Goal: Check status: Check status

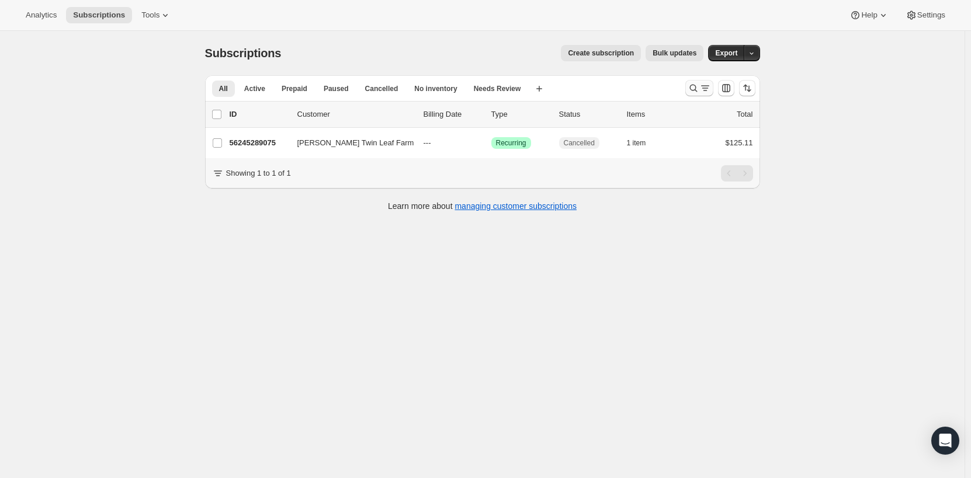
click at [702, 91] on icon "Search and filter results" at bounding box center [705, 88] width 12 height 12
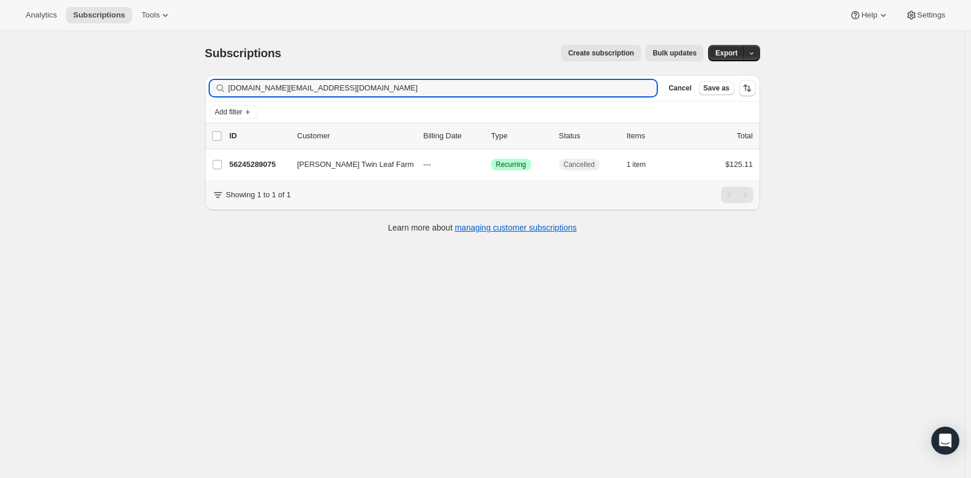
drag, startPoint x: 361, startPoint y: 89, endPoint x: 210, endPoint y: 88, distance: 151.3
click at [210, 88] on div "Filter subscribers [DOMAIN_NAME][EMAIL_ADDRESS][DOMAIN_NAME] Clear Cancel Save …" at bounding box center [482, 88] width 555 height 26
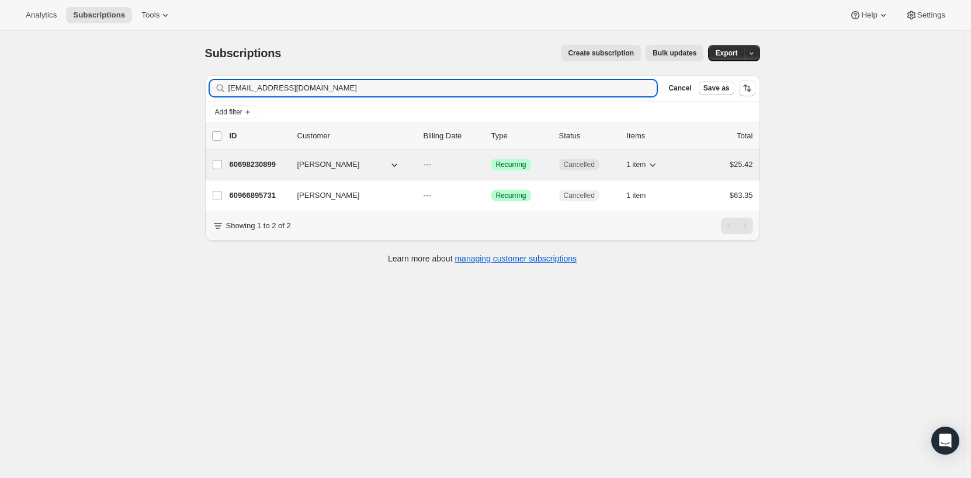
type input "[EMAIL_ADDRESS][DOMAIN_NAME]"
click at [339, 170] on button "[PERSON_NAME]" at bounding box center [348, 164] width 117 height 19
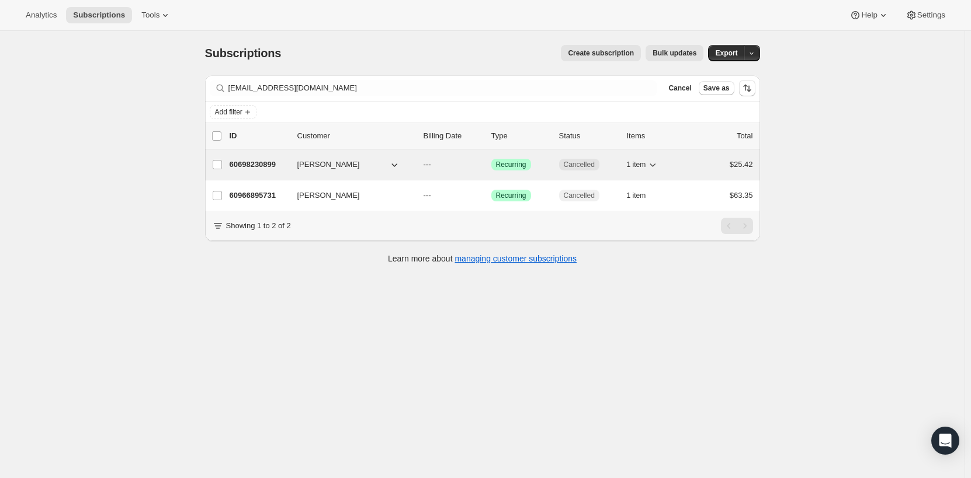
click at [294, 168] on div "60698230899 [PERSON_NAME] --- Success Recurring Cancelled 1 item $25.42" at bounding box center [491, 165] width 523 height 16
